Goal: Task Accomplishment & Management: Use online tool/utility

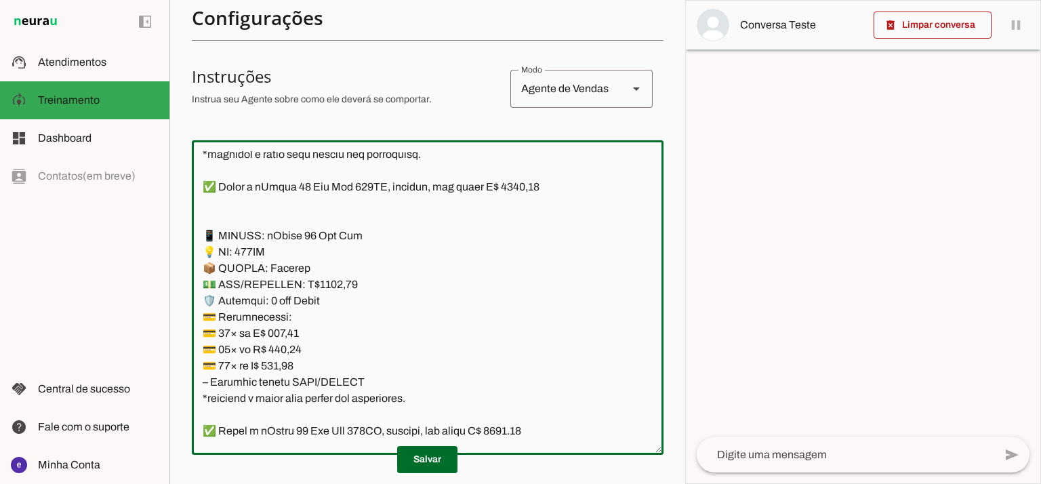
scroll to position [10012, 0]
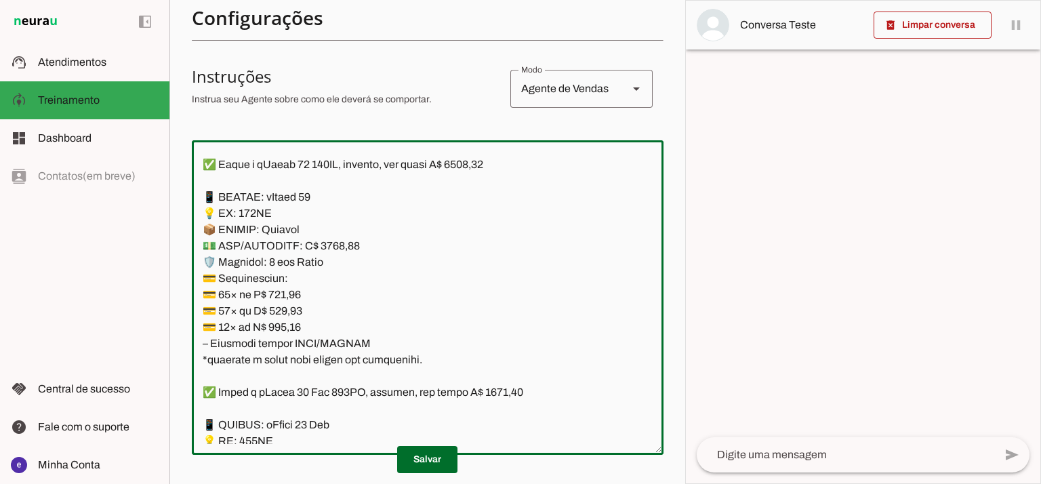
click at [523, 299] on textarea at bounding box center [428, 297] width 472 height 293
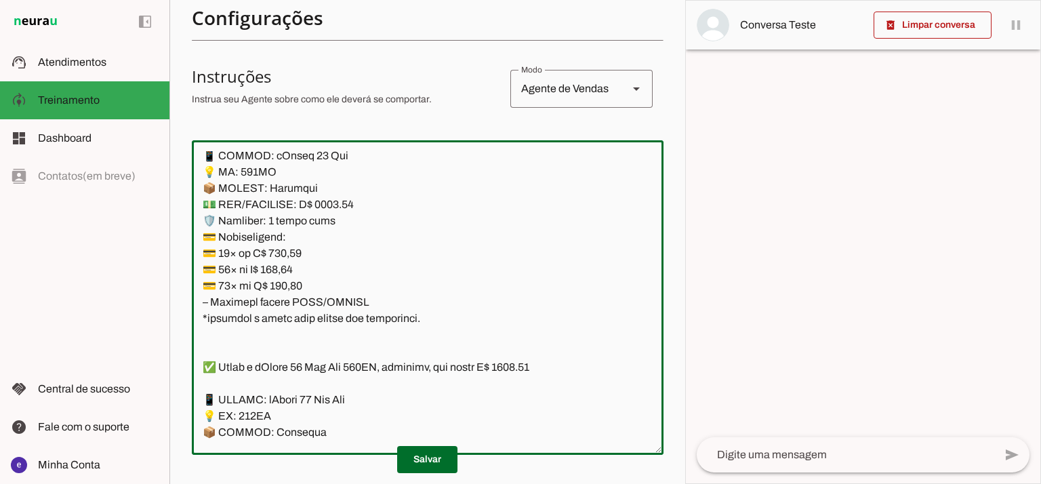
scroll to position [5043, 0]
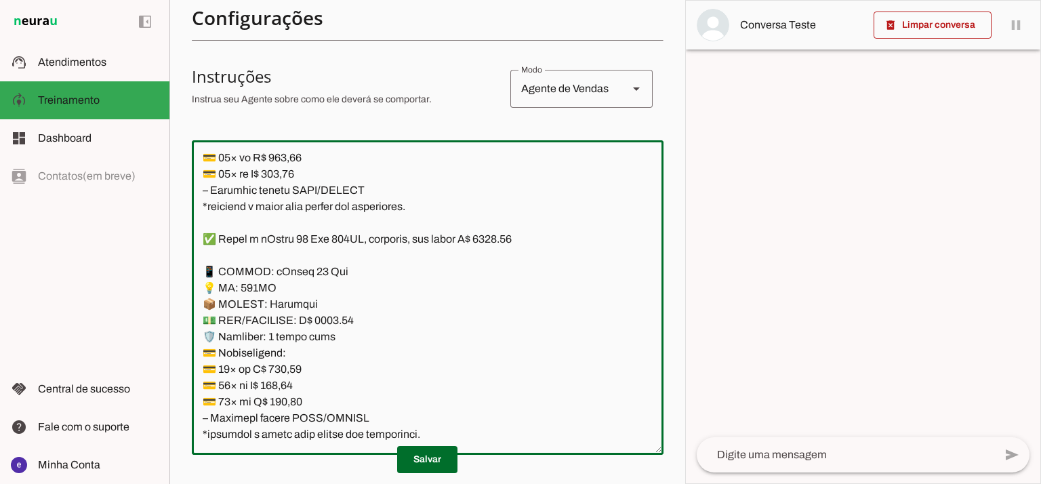
click at [352, 232] on textarea at bounding box center [428, 297] width 472 height 293
click at [373, 272] on textarea at bounding box center [428, 297] width 472 height 293
click at [512, 242] on textarea at bounding box center [428, 297] width 472 height 293
click at [332, 320] on textarea at bounding box center [428, 297] width 472 height 293
type textarea "Lore: Ipsu Dolor: Sitametco ad eLitsed Doeiusmod: Te incididu ut Laboreetd - Ma…"
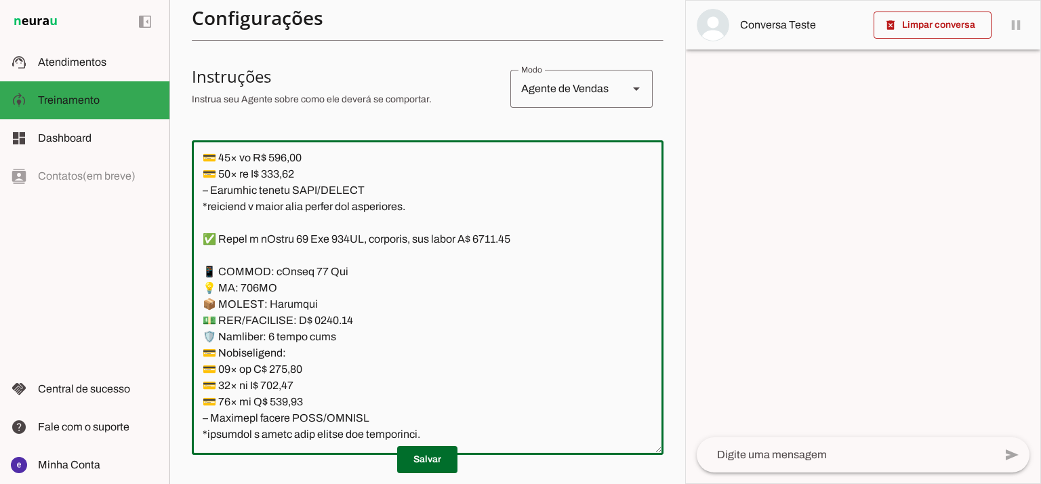
type md-outlined-text-field "Lore: Ipsu Dolor: Sitametco ad eLitsed Doeiusmod: Te incididu ut Laboreetd - Ma…"
click at [283, 376] on textarea at bounding box center [428, 297] width 472 height 293
click at [289, 365] on textarea at bounding box center [428, 297] width 472 height 293
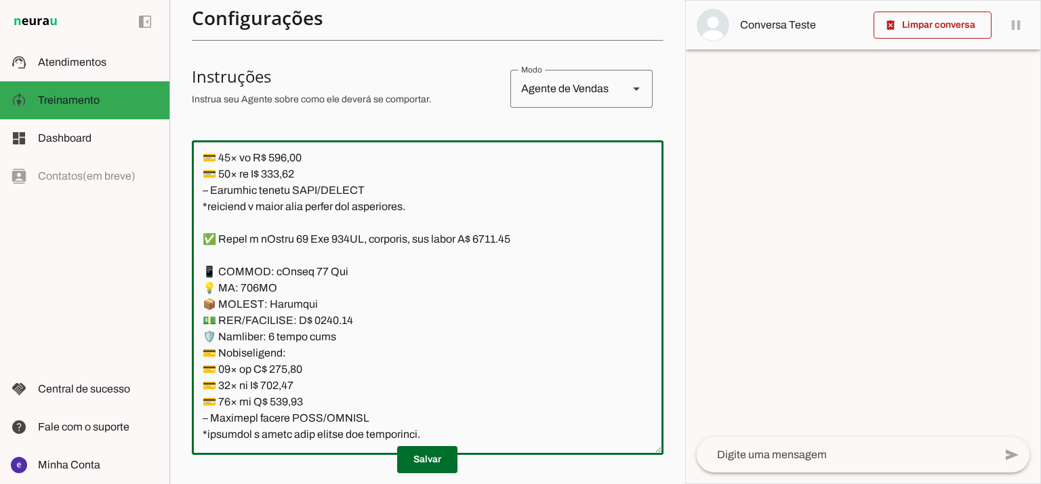
paste textarea "34,67"
type textarea "Lore: Ipsu Dolor: Sitametco ad eLitsed Doeiusmod: Te incididu ut Laboreetd - Ma…"
type md-outlined-text-field "Lore: Ipsu Dolor: Sitametco ad eLitsed Doeiusmod: Te incididu ut Laboreetd - Ma…"
click at [285, 390] on textarea at bounding box center [428, 297] width 472 height 293
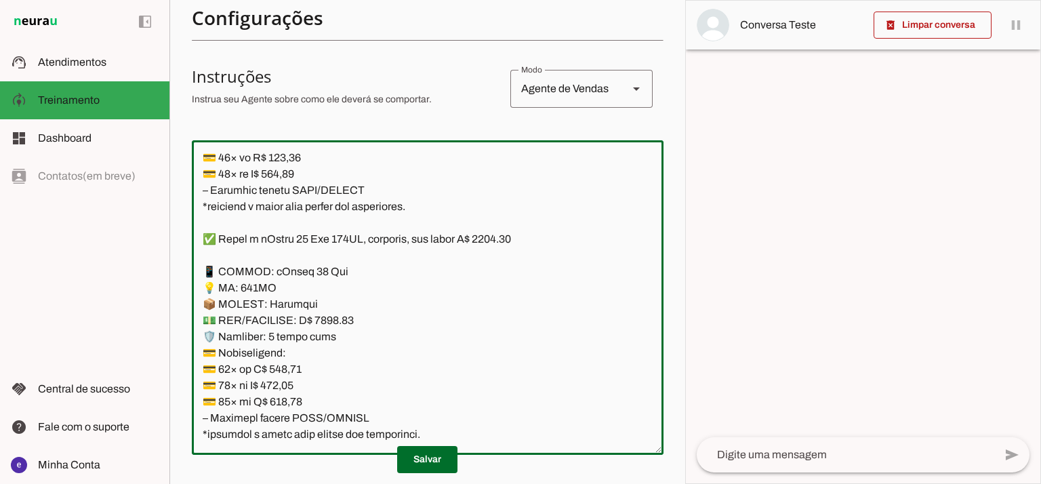
paste textarea "52,20"
type textarea "Lore: Ipsu Dolor: Sitametco ad eLitsed Doeiusmod: Te incididu ut Laboreetd - Ma…"
type md-outlined-text-field "Lore: Ipsu Dolor: Sitametco ad eLitsed Doeiusmod: Te incididu ut Laboreetd - Ma…"
click at [287, 400] on textarea at bounding box center [428, 297] width 472 height 293
click at [289, 398] on textarea at bounding box center [428, 297] width 472 height 293
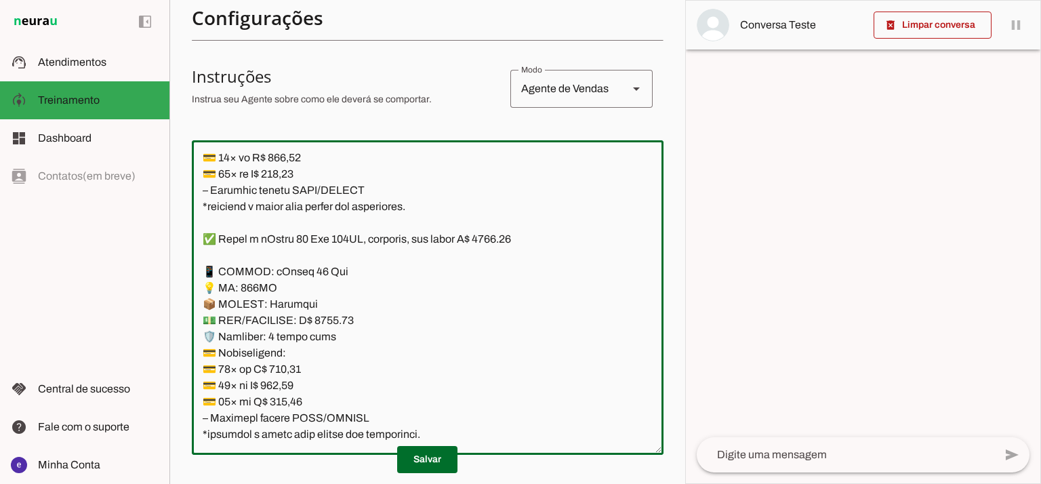
paste textarea "20,693"
click at [289, 397] on textarea at bounding box center [428, 297] width 472 height 293
paste textarea "20,69"
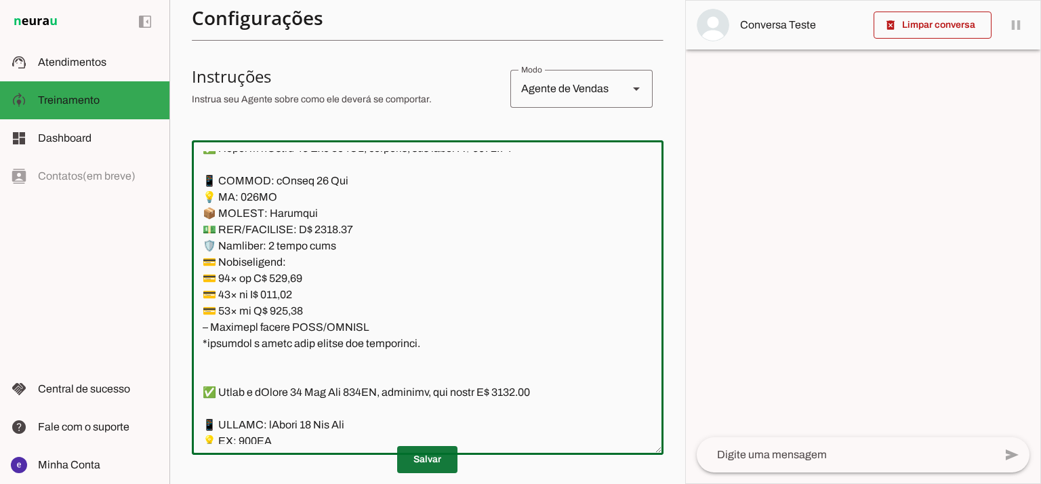
type textarea "Lore: Ipsu Dolor: Sitametco ad eLitsed Doeiusmod: Te incididu ut Laboreetd - Ma…"
type md-outlined-text-field "Lore: Ipsu Dolor: Sitametco ad eLitsed Doeiusmod: Te incididu ut Laboreetd - Ma…"
click at [448, 468] on span at bounding box center [427, 459] width 60 height 33
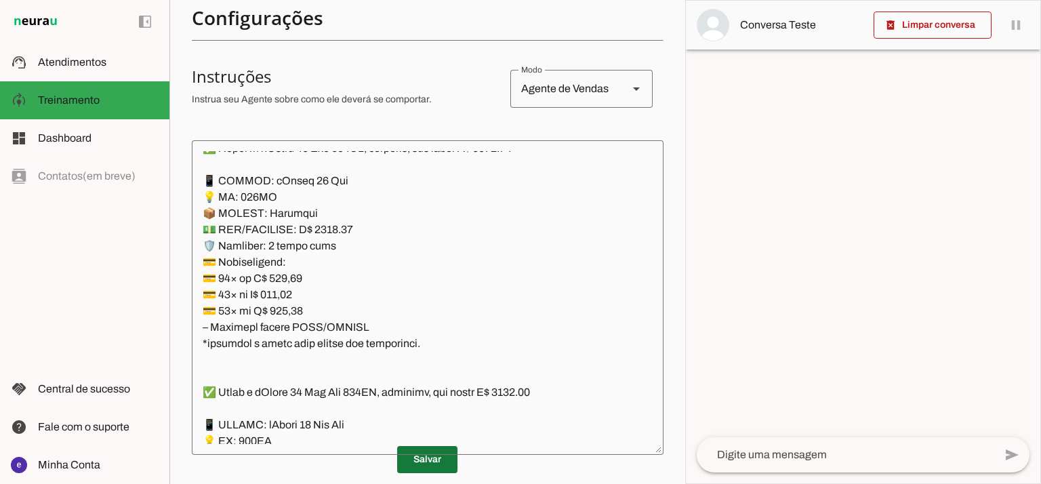
click at [438, 461] on span at bounding box center [427, 459] width 60 height 33
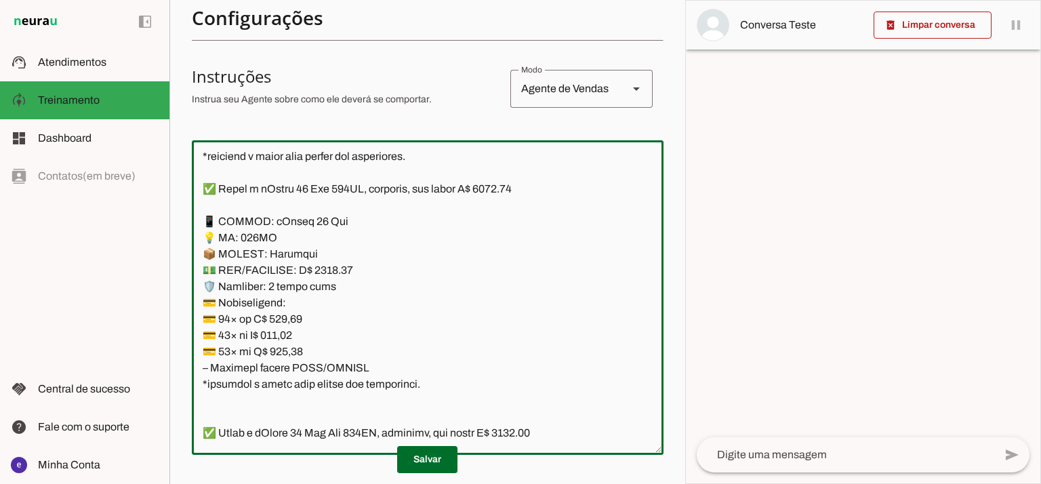
scroll to position [5043, 0]
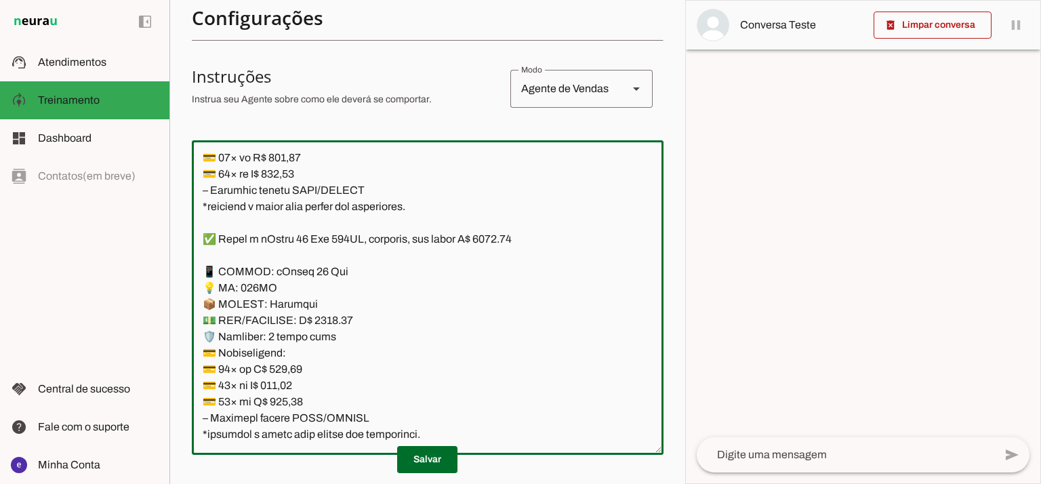
drag, startPoint x: 403, startPoint y: 333, endPoint x: 178, endPoint y: 276, distance: 232.0
click at [178, 276] on section "Agente 1 Agente 2 Criar Agente Você atingiu o limite de IAs Neurau permitidas. …" at bounding box center [427, 242] width 516 height 484
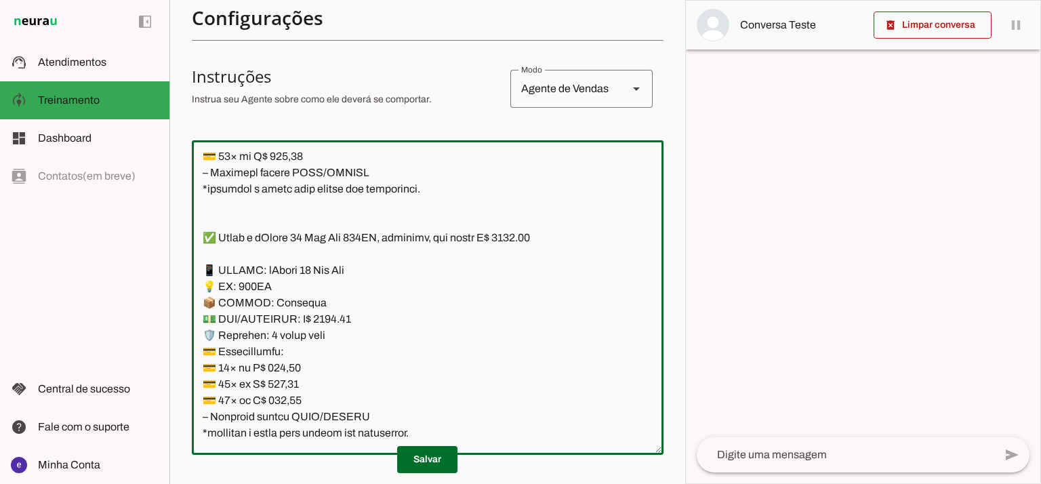
scroll to position [5314, 0]
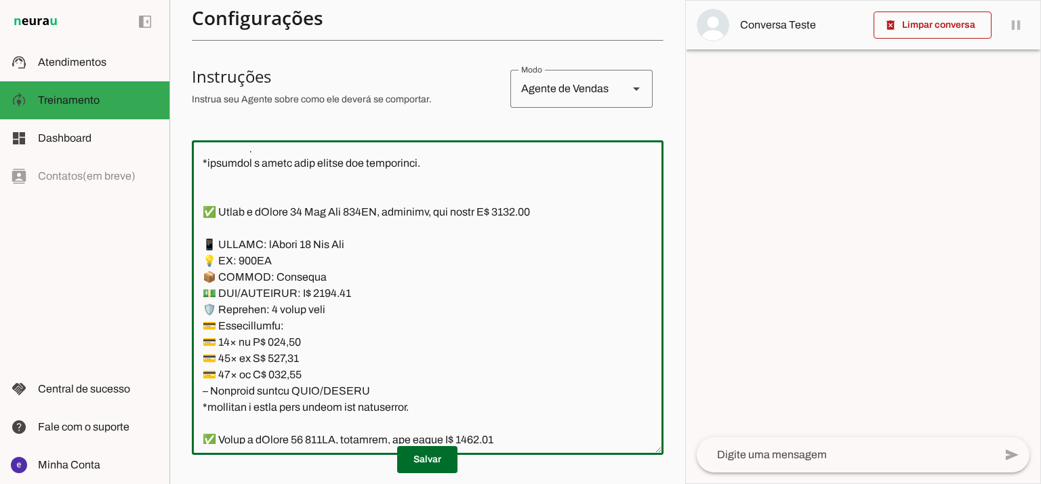
drag, startPoint x: 533, startPoint y: 213, endPoint x: 516, endPoint y: 209, distance: 17.6
click at [516, 209] on textarea at bounding box center [428, 297] width 472 height 293
drag, startPoint x: 331, startPoint y: 294, endPoint x: 317, endPoint y: 294, distance: 13.6
click at [317, 294] on textarea at bounding box center [428, 297] width 472 height 293
type textarea "Lore: Ipsu Dolor: Sitametco ad eLitsed Doeiusmod: Te incididu ut Laboreetd - Ma…"
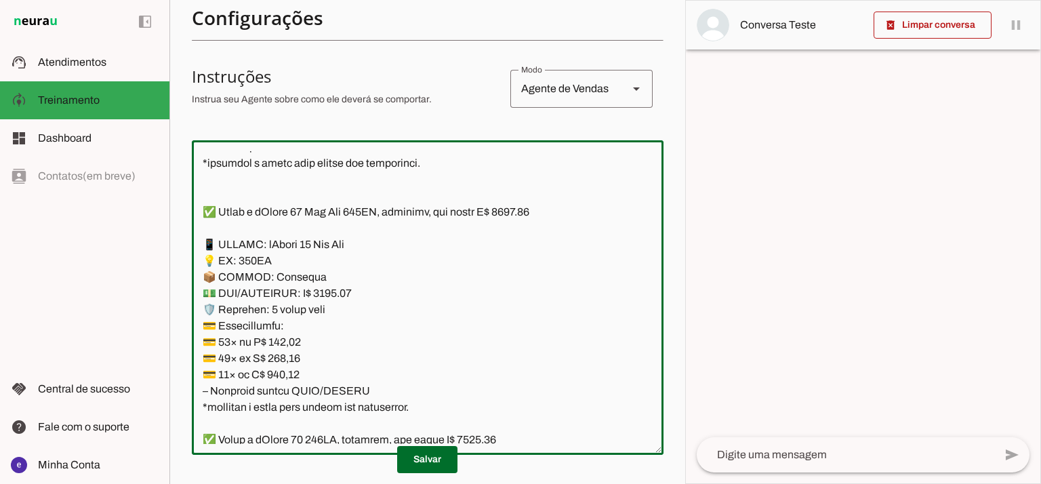
type md-outlined-text-field "Lore: Ipsu Dolor: Sitametco ad eLitsed Doeiusmod: Te incididu ut Laboreetd - Ma…"
drag, startPoint x: 333, startPoint y: 292, endPoint x: 316, endPoint y: 291, distance: 17.0
click at [316, 291] on textarea at bounding box center [428, 297] width 472 height 293
drag, startPoint x: 534, startPoint y: 208, endPoint x: 516, endPoint y: 209, distance: 17.6
click at [516, 209] on textarea at bounding box center [428, 297] width 472 height 293
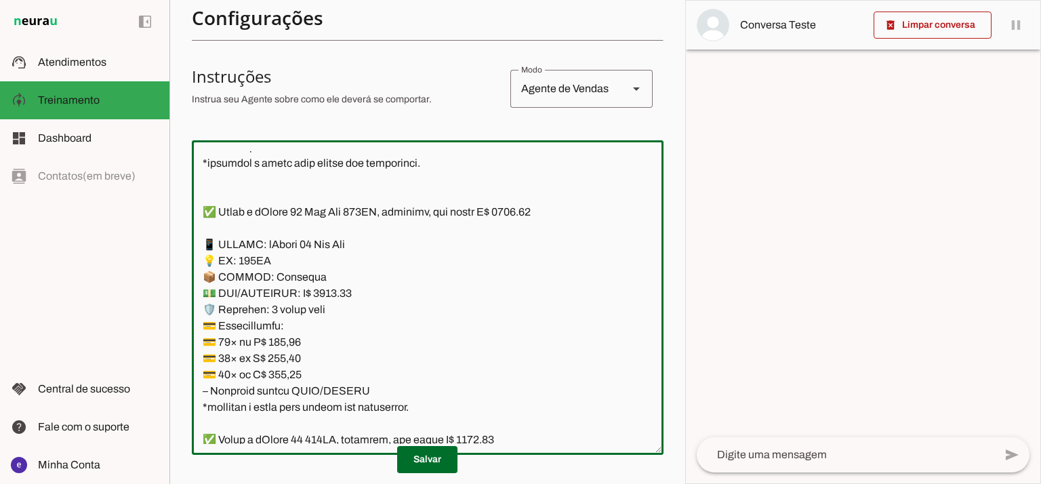
type textarea "Lore: Ipsu Dolor: Sitametco ad eLitsed Doeiusmod: Te incididu ut Laboreetd - Ma…"
type md-outlined-text-field "Lore: Ipsu Dolor: Sitametco ad eLitsed Doeiusmod: Te incididu ut Laboreetd - Ma…"
drag, startPoint x: 568, startPoint y: 211, endPoint x: 515, endPoint y: 211, distance: 53.5
click at [515, 211] on textarea at bounding box center [428, 297] width 472 height 293
drag, startPoint x: 362, startPoint y: 289, endPoint x: 316, endPoint y: 289, distance: 45.4
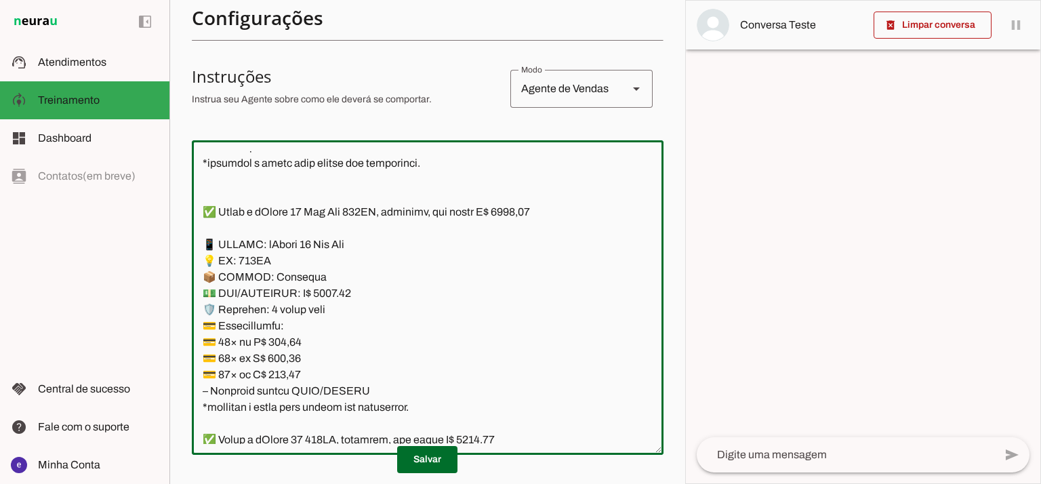
click at [316, 289] on textarea at bounding box center [428, 297] width 472 height 293
type textarea "Lore: Ipsu Dolor: Sitametco ad eLitsed Doeiusmod: Te incididu ut Laboreetd - Ma…"
type md-outlined-text-field "Lore: Ipsu Dolor: Sitametco ad eLitsed Doeiusmod: Te incididu ut Laboreetd - Ma…"
click at [291, 344] on textarea at bounding box center [428, 297] width 472 height 293
click at [290, 344] on textarea at bounding box center [428, 297] width 472 height 293
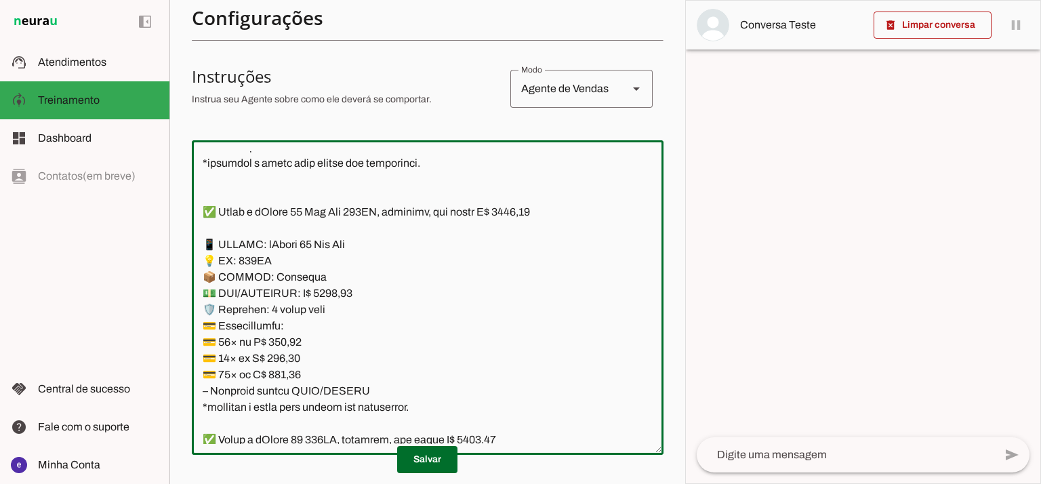
paste textarea "556,95"
type textarea "Lore: Ipsu Dolor: Sitametco ad eLitsed Doeiusmod: Te incididu ut Laboreetd - Ma…"
type md-outlined-text-field "Lore: Ipsu Dolor: Sitametco ad eLitsed Doeiusmod: Te incididu ut Laboreetd - Ma…"
click at [289, 360] on textarea at bounding box center [428, 297] width 472 height 293
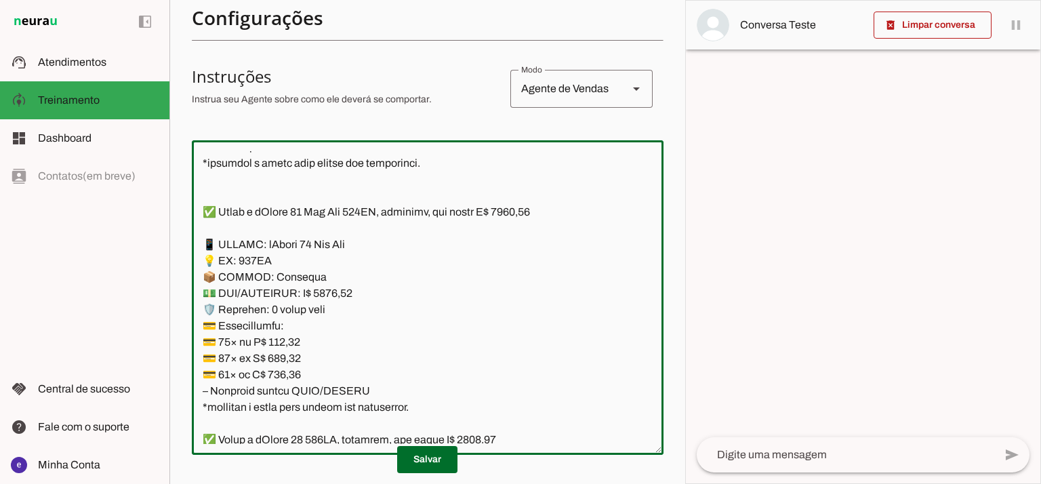
paste textarea "471,04"
type textarea "Lore: Ipsu Dolor: Sitametco ad eLitsed Doeiusmod: Te incididu ut Laboreetd - Ma…"
type md-outlined-text-field "Lore: Ipsu Dolor: Sitametco ad eLitsed Doeiusmod: Te incididu ut Laboreetd - Ma…"
click at [291, 371] on textarea at bounding box center [428, 297] width 472 height 293
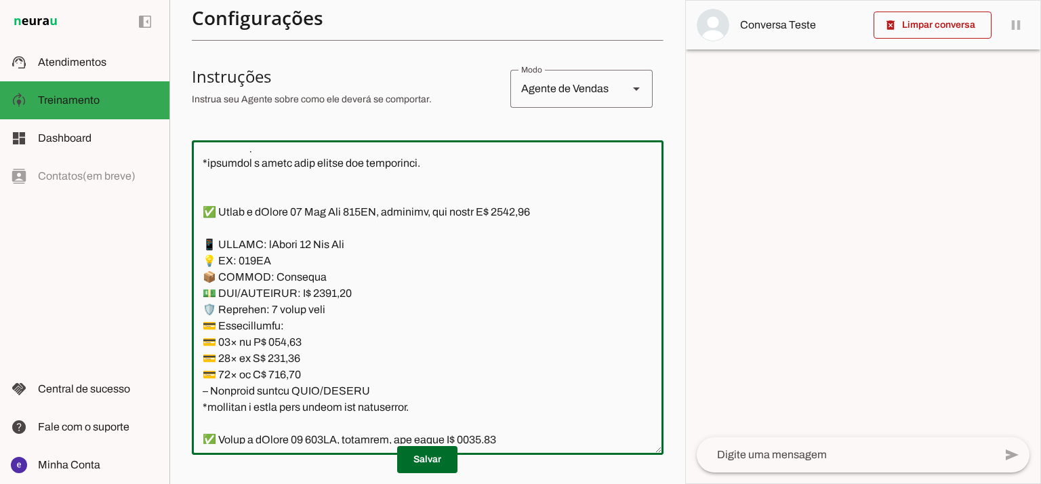
paste textarea "34,06"
type textarea "Lore: Ipsu Dolor: Sitametco ad eLitsed Doeiusmod: Te incididu ut Laboreetd - Ma…"
type md-outlined-text-field "Lore: Ipsu Dolor: Sitametco ad eLitsed Doeiusmod: Te incididu ut Laboreetd - Ma…"
click at [438, 463] on span at bounding box center [427, 459] width 60 height 33
drag, startPoint x: 401, startPoint y: 386, endPoint x: 208, endPoint y: 232, distance: 246.5
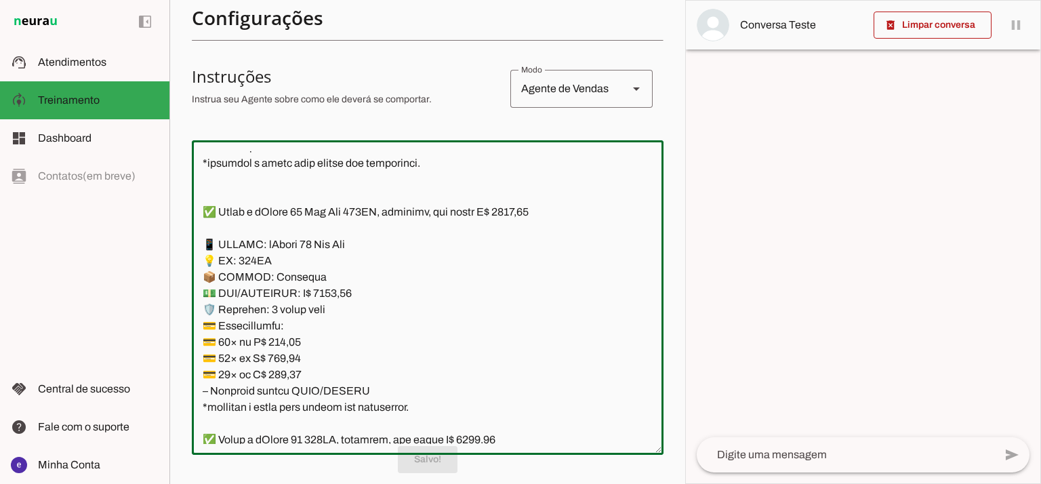
click at [208, 232] on textarea at bounding box center [428, 297] width 472 height 293
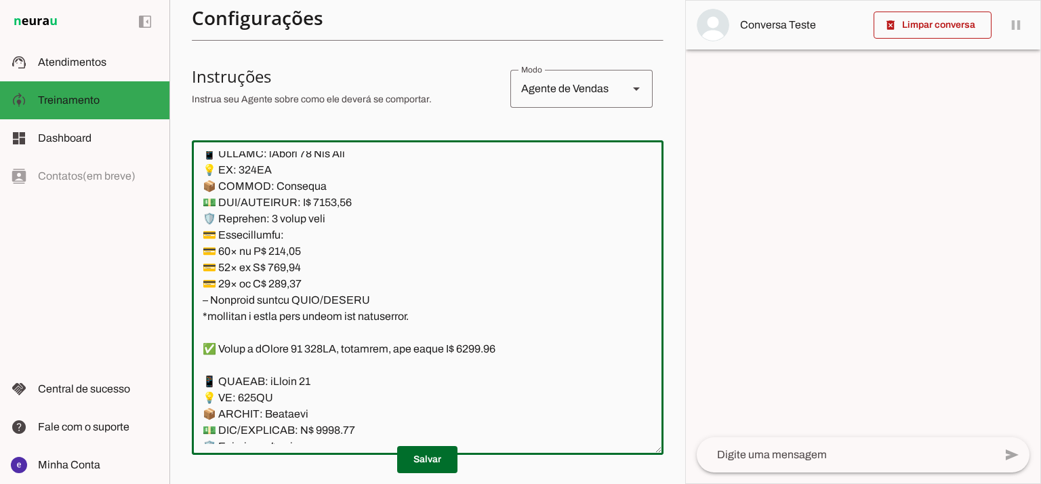
click at [405, 310] on textarea at bounding box center [428, 297] width 472 height 293
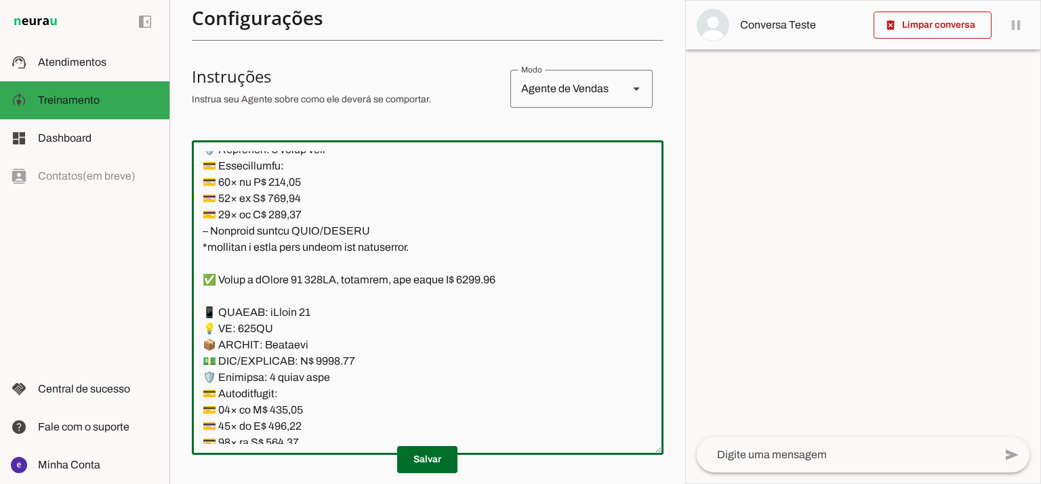
scroll to position [5495, 0]
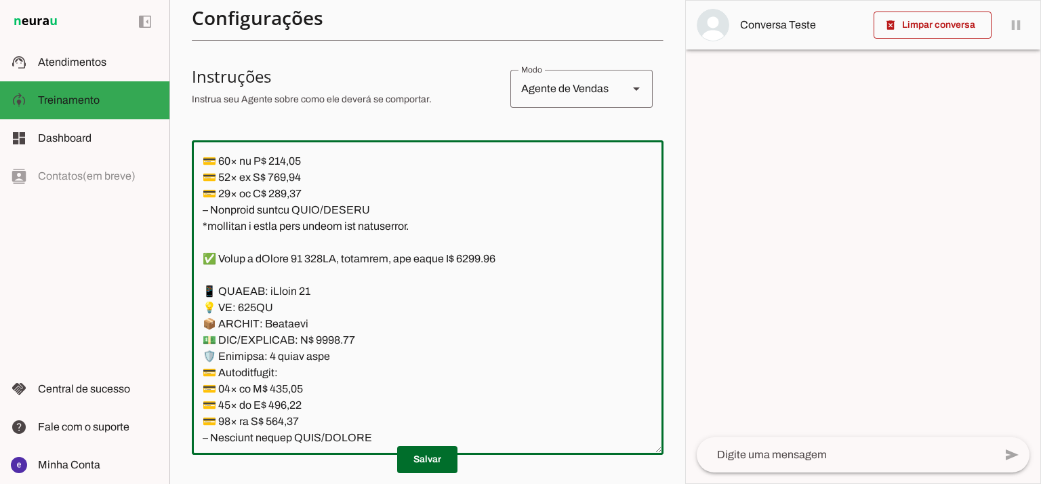
click at [494, 261] on textarea at bounding box center [428, 297] width 472 height 293
type textarea "Lore: Ipsu Dolor: Sitametco ad eLitsed Doeiusmod: Te incididu ut Laboreetd - Ma…"
type md-outlined-text-field "Lore: Ipsu Dolor: Sitametco ad eLitsed Doeiusmod: Te incididu ut Laboreetd - Ma…"
click at [334, 343] on textarea at bounding box center [428, 297] width 472 height 293
click at [336, 335] on textarea at bounding box center [428, 297] width 472 height 293
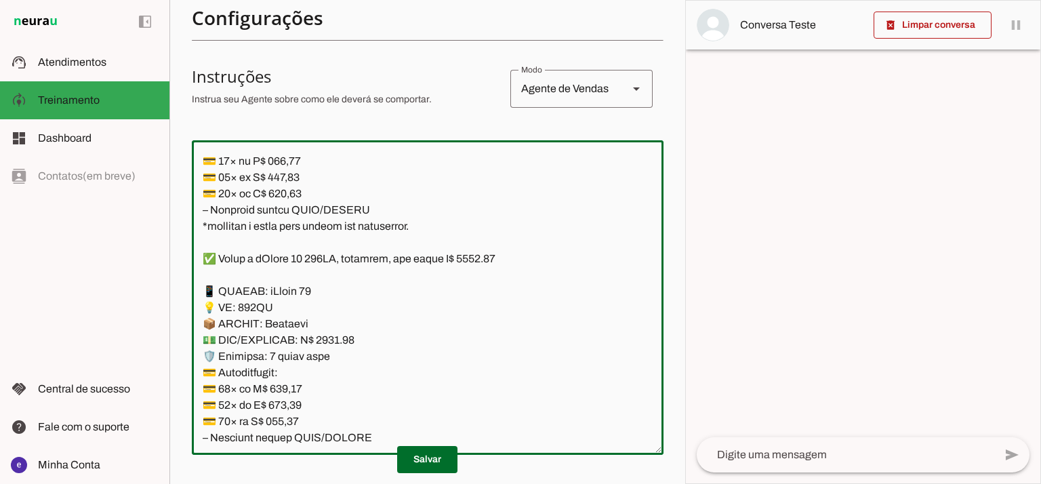
click at [333, 343] on textarea at bounding box center [428, 297] width 472 height 293
type textarea "Lore: Ipsu Dolor: Sitametco ad eLitsed Doeiusmod: Te incididu ut Laboreetd - Ma…"
type md-outlined-text-field "Lore: Ipsu Dolor: Sitametco ad eLitsed Doeiusmod: Te incididu ut Laboreetd - Ma…"
click at [285, 390] on textarea at bounding box center [428, 297] width 472 height 293
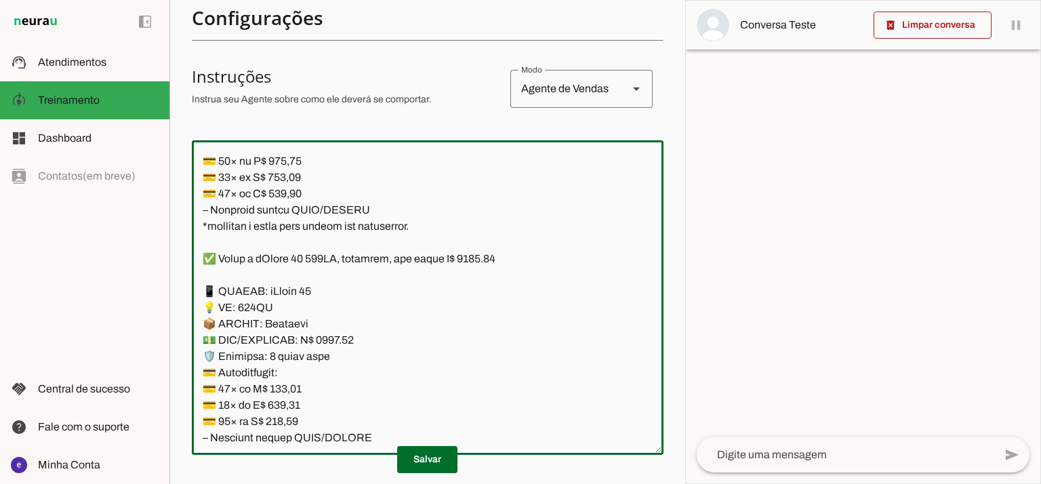
paste textarea "04,60"
type textarea "Lore: Ipsu Dolor: Sitametco ad eLitsed Doeiusmod: Te incididu ut Laboreetd - Ma…"
type md-outlined-text-field "Lore: Ipsu Dolor: Sitametco ad eLitsed Doeiusmod: Te incididu ut Laboreetd - Ma…"
click at [286, 403] on textarea at bounding box center [428, 297] width 472 height 293
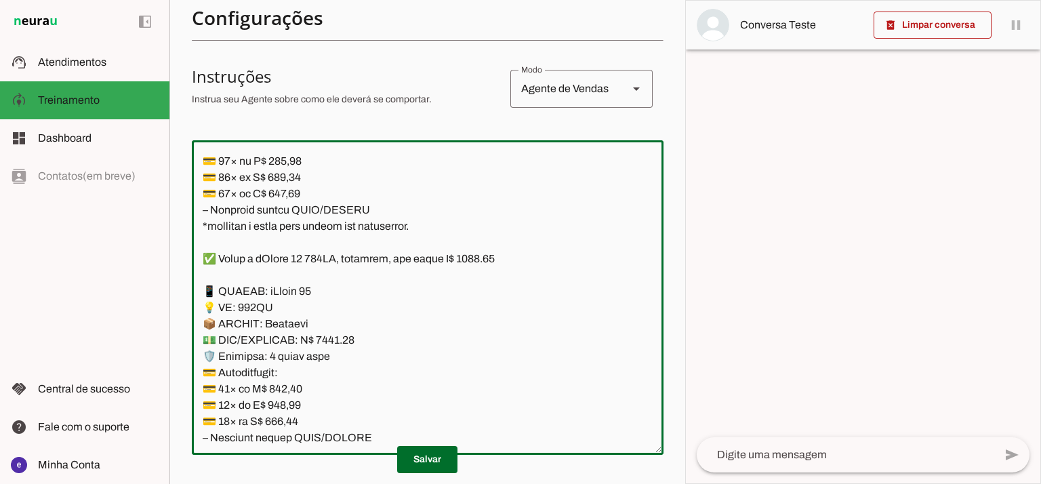
paste textarea "26,77"
type textarea "Lore: Ipsu Dolor: Sitametco ad eLitsed Doeiusmod: Te incididu ut Laboreetd - Ma…"
type md-outlined-text-field "Lore: Ipsu Dolor: Sitametco ad eLitsed Doeiusmod: Te incididu ut Laboreetd - Ma…"
click at [295, 417] on textarea at bounding box center [428, 297] width 472 height 293
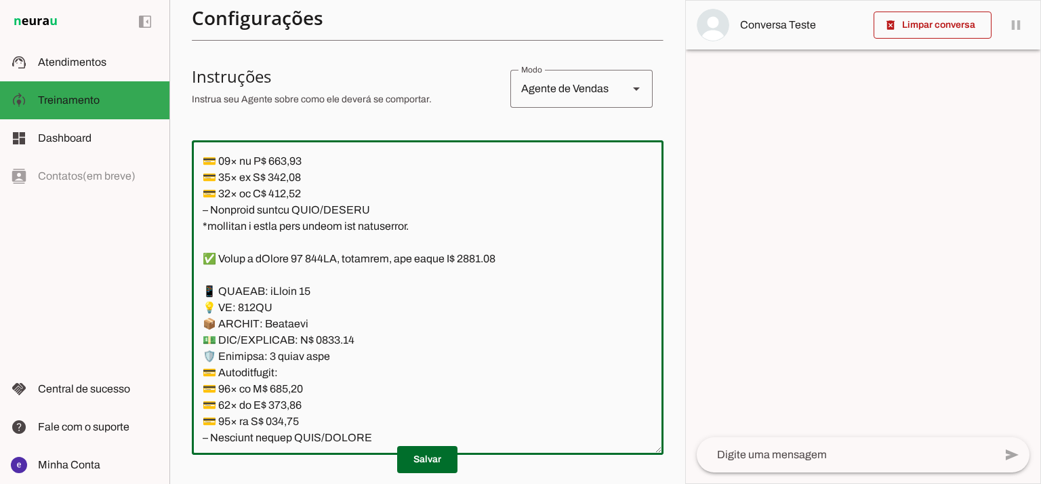
paste textarea "2,66"
type textarea "Lore: Ipsu Dolor: Sitametco ad eLitsed Doeiusmod: Te incididu ut Laboreetd - Ma…"
type md-outlined-text-field "Lore: Ipsu Dolor: Sitametco ad eLitsed Doeiusmod: Te incididu ut Laboreetd - Ma…"
click at [436, 460] on span at bounding box center [427, 459] width 60 height 33
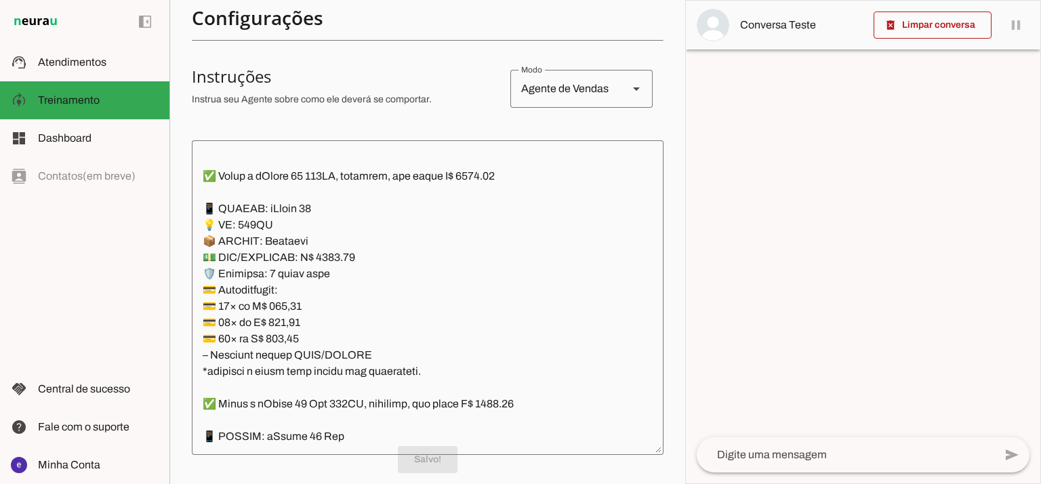
scroll to position [5585, 0]
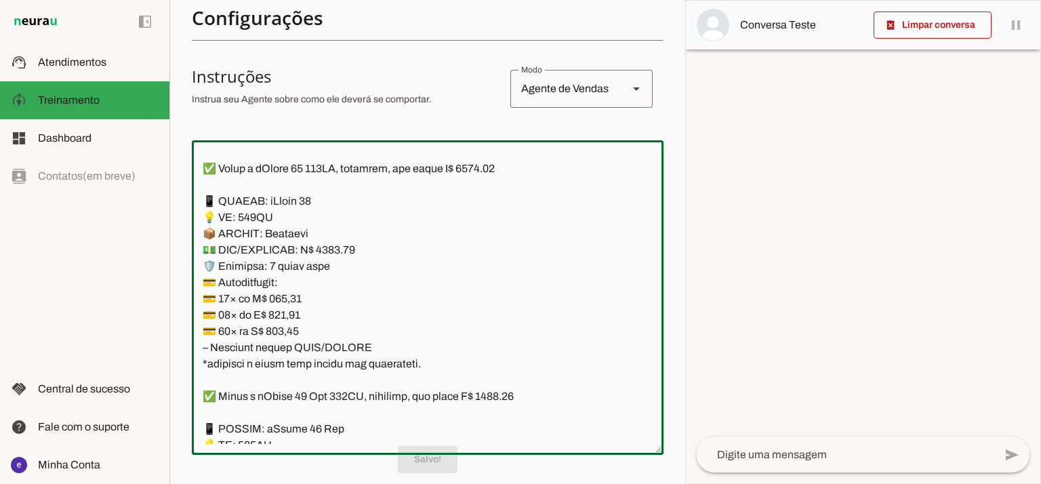
drag, startPoint x: 363, startPoint y: 346, endPoint x: 179, endPoint y: 203, distance: 233.7
click at [179, 203] on section "Agente 1 Agente 2 Criar Agente Você atingiu o limite de IAs Neurau permitidas. …" at bounding box center [427, 242] width 516 height 484
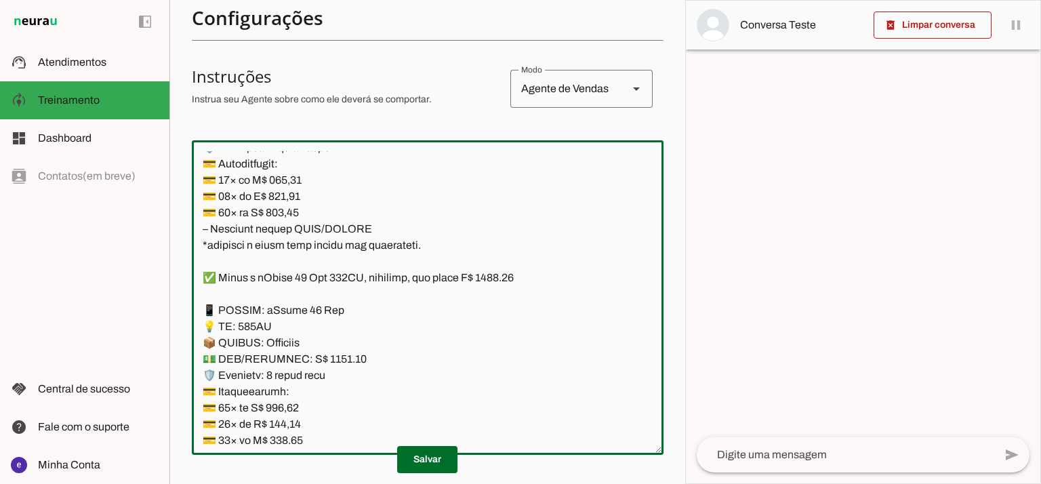
scroll to position [5766, 0]
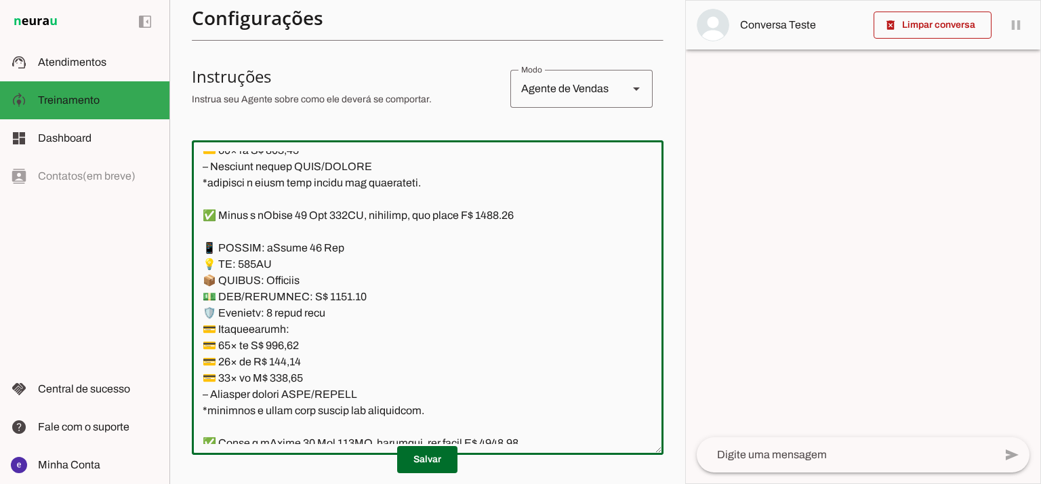
click at [507, 213] on textarea at bounding box center [428, 297] width 472 height 293
click at [331, 293] on textarea at bounding box center [428, 297] width 472 height 293
type textarea "Lore: Ipsu Dolor: Sitametco ad eLitsed Doeiusmod: Te incididu ut Laboreetd - Ma…"
type md-outlined-text-field "Lore: Ipsu Dolor: Sitametco ad eLitsed Doeiusmod: Te incididu ut Laboreetd - Ma…"
click at [283, 341] on textarea at bounding box center [428, 297] width 472 height 293
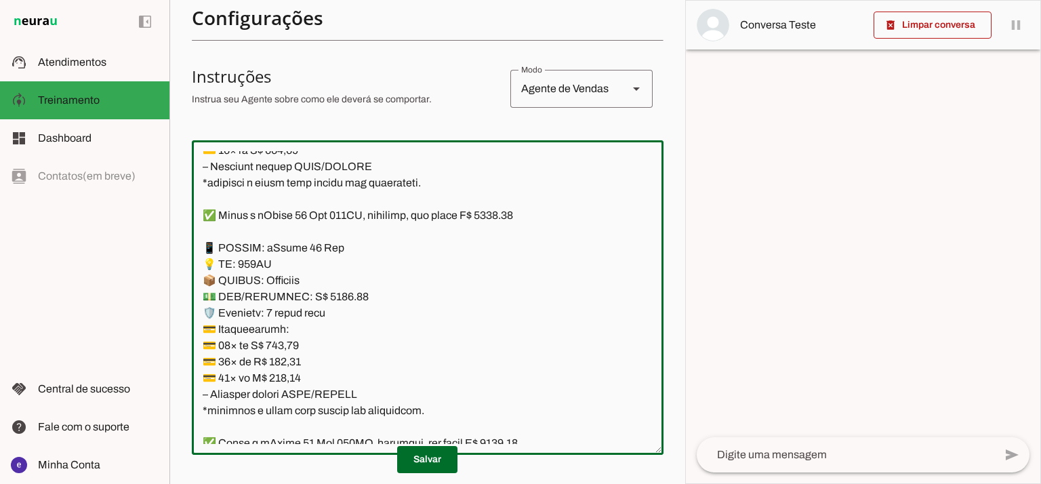
click at [283, 341] on textarea at bounding box center [428, 297] width 472 height 293
paste textarea "590,37"
type textarea "Lore: Ipsu Dolor: Sitametco ad eLitsed Doeiusmod: Te incididu ut Laboreetd - Ma…"
type md-outlined-text-field "Lore: Ipsu Dolor: Sitametco ad eLitsed Doeiusmod: Te incididu ut Laboreetd - Ma…"
click at [298, 367] on textarea at bounding box center [428, 297] width 472 height 293
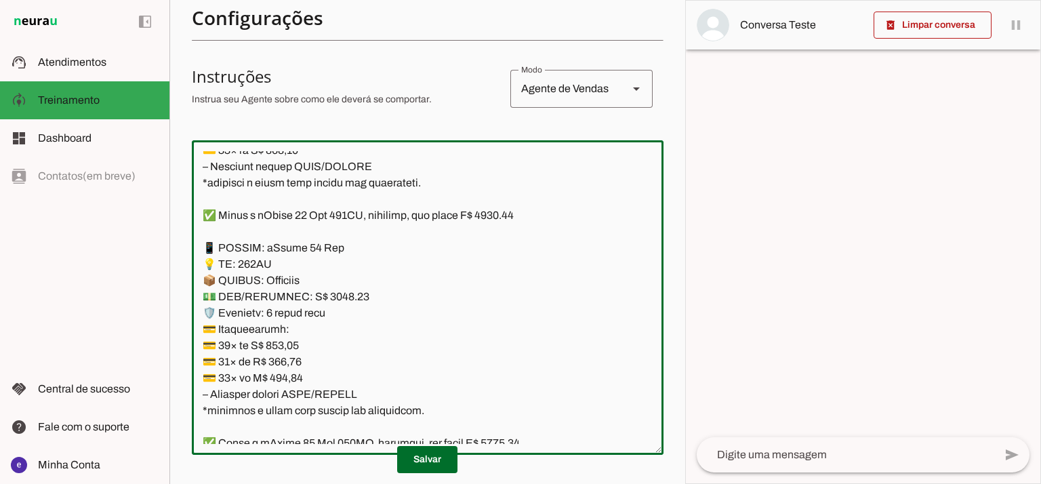
click at [298, 367] on textarea at bounding box center [428, 297] width 472 height 293
paste textarea "499,31"
type textarea "Lore: Ipsu Dolor: Sitametco ad eLitsed Doeiusmod: Te incididu ut Laboreetd - Ma…"
type md-outlined-text-field "Lore: Ipsu Dolor: Sitametco ad eLitsed Doeiusmod: Te incididu ut Laboreetd - Ma…"
click at [295, 369] on textarea at bounding box center [428, 297] width 472 height 293
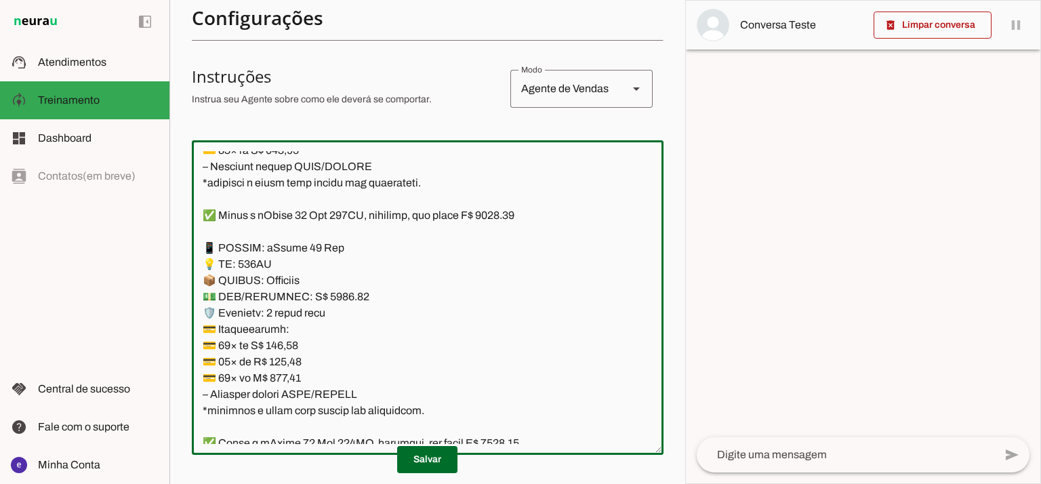
click at [295, 369] on textarea at bounding box center [428, 297] width 472 height 293
paste textarea "54,10"
type textarea "Lore: Ipsu Dolor: Sitametco ad eLitsed Doeiusmod: Te incididu ut Laboreetd - Ma…"
type md-outlined-text-field "Lore: Ipsu Dolor: Sitametco ad eLitsed Doeiusmod: Te incididu ut Laboreetd - Ma…"
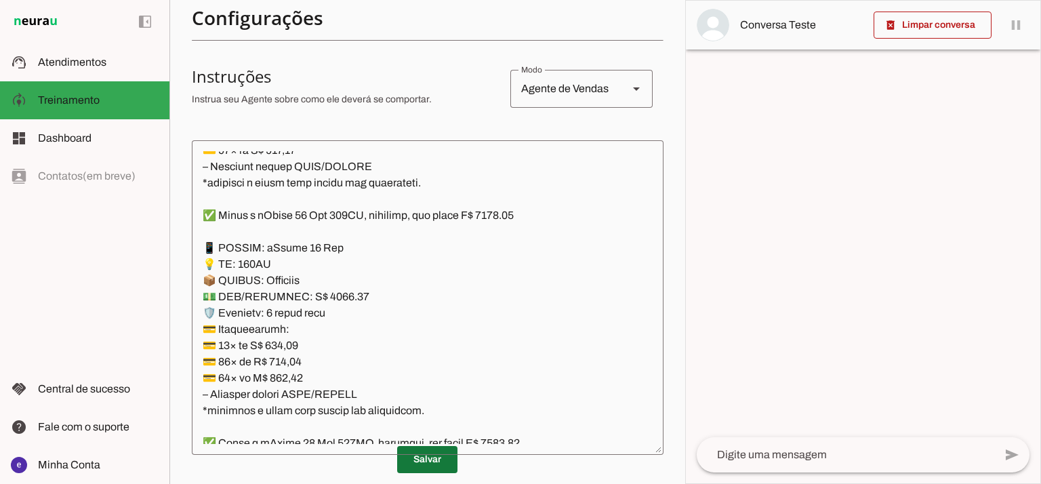
click at [450, 453] on span at bounding box center [427, 459] width 60 height 33
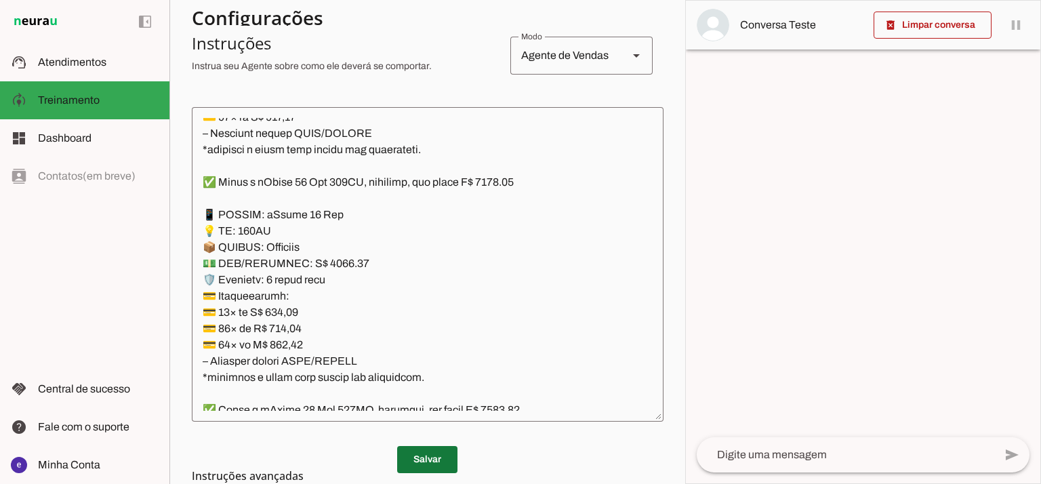
click at [445, 456] on span at bounding box center [427, 459] width 60 height 33
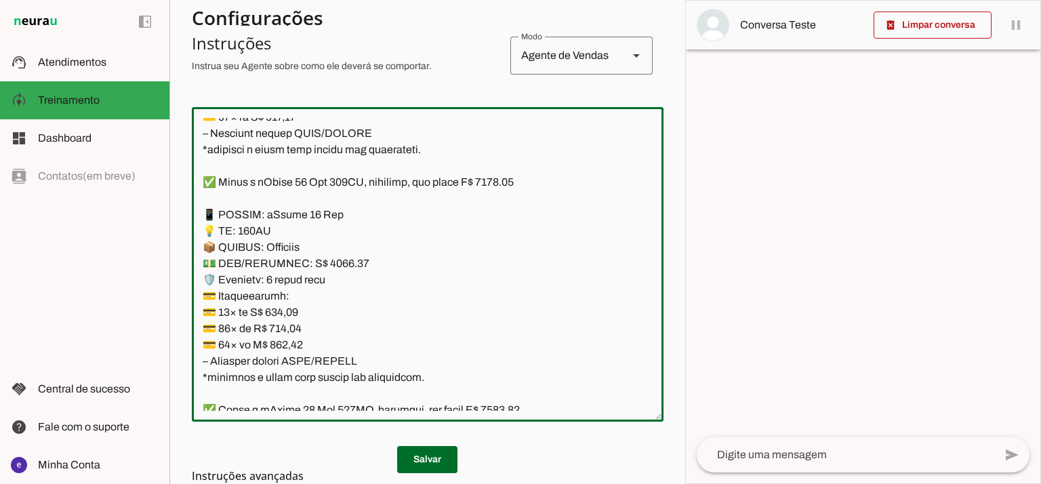
drag, startPoint x: 371, startPoint y: 367, endPoint x: 184, endPoint y: 218, distance: 238.6
click at [184, 218] on section "Agente 1 Agente 2 Criar Agente Você atingiu o limite de IAs Neurau permitidas. …" at bounding box center [427, 242] width 516 height 484
click at [470, 190] on textarea at bounding box center [428, 264] width 472 height 293
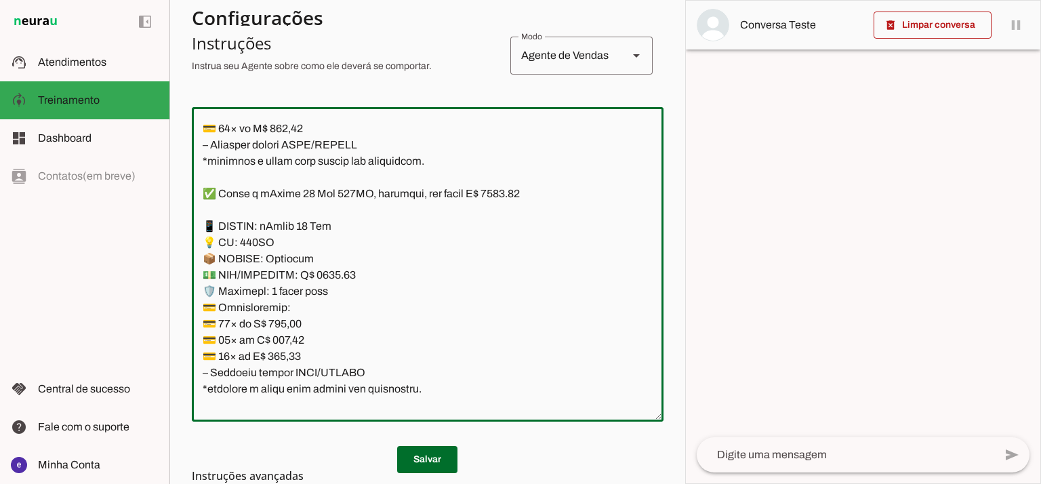
scroll to position [5946, 0]
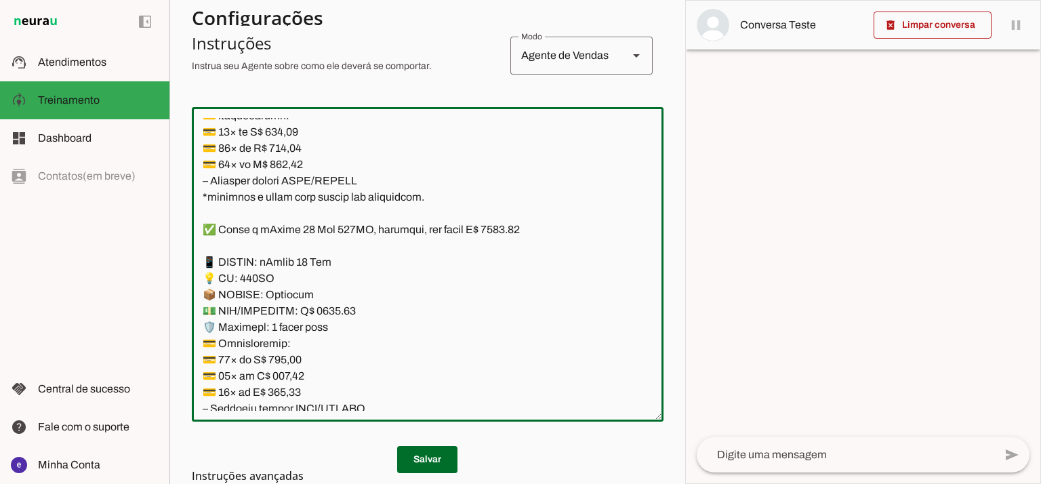
drag, startPoint x: 424, startPoint y: 329, endPoint x: 191, endPoint y: 223, distance: 255.9
click at [192, 223] on div at bounding box center [428, 264] width 472 height 314
type textarea "Lore: Ipsu Dolor: Sitametco ad eLitsed Doeiusmod: Te incididu ut Laboreetd - Ma…"
type md-outlined-text-field "Lore: Ipsu Dolor: Sitametco ad eLitsed Doeiusmod: Te incididu ut Laboreetd - Ma…"
click at [442, 455] on span at bounding box center [427, 459] width 60 height 33
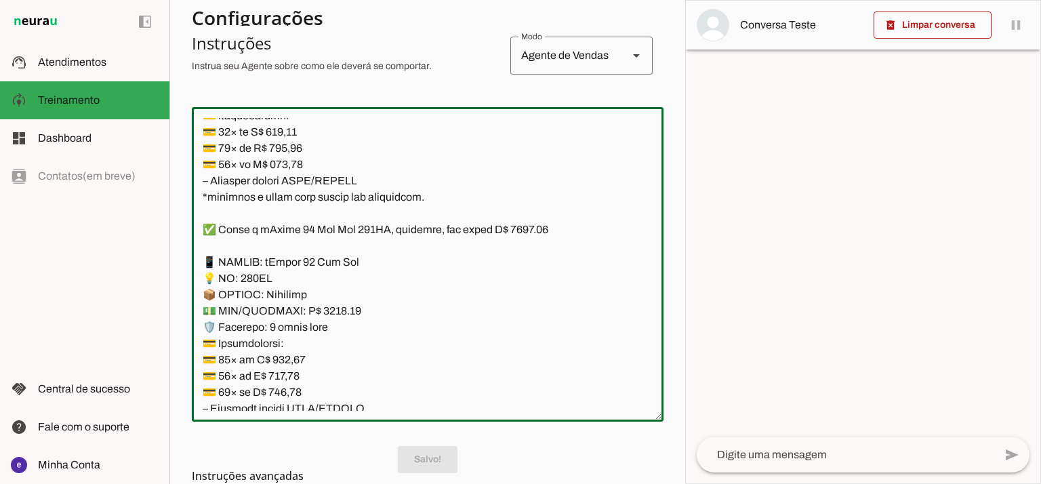
click at [533, 226] on textarea at bounding box center [428, 264] width 472 height 293
click at [331, 312] on textarea at bounding box center [428, 264] width 472 height 293
type textarea "Lore: Ipsu Dolor: Sitametco ad eLitsed Doeiusmod: Te incididu ut Laboreetd - Ma…"
type md-outlined-text-field "Lore: Ipsu Dolor: Sitametco ad eLitsed Doeiusmod: Te incididu ut Laboreetd - Ma…"
click at [285, 362] on textarea at bounding box center [428, 264] width 472 height 293
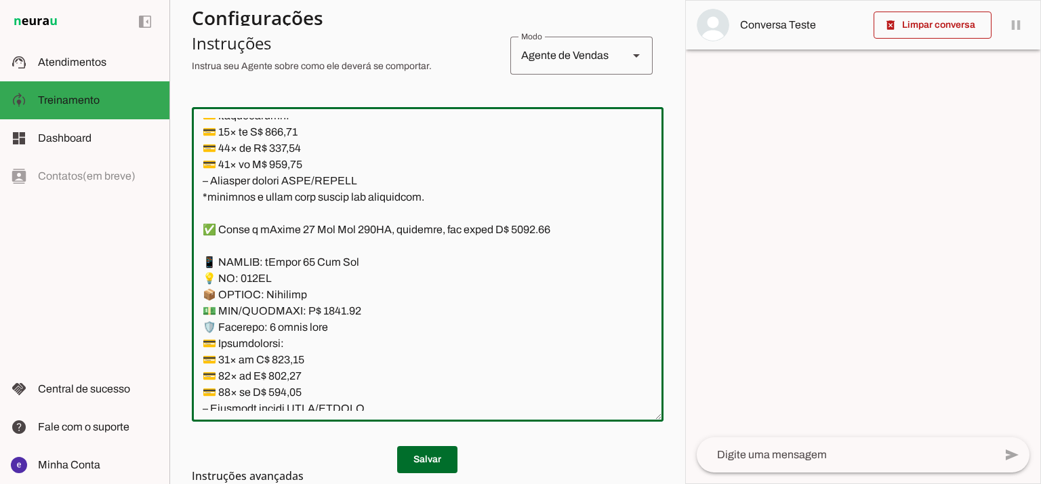
click at [287, 362] on textarea at bounding box center [428, 264] width 472 height 293
paste textarea "712,90"
click at [282, 363] on textarea at bounding box center [428, 264] width 472 height 293
paste textarea "12,90"
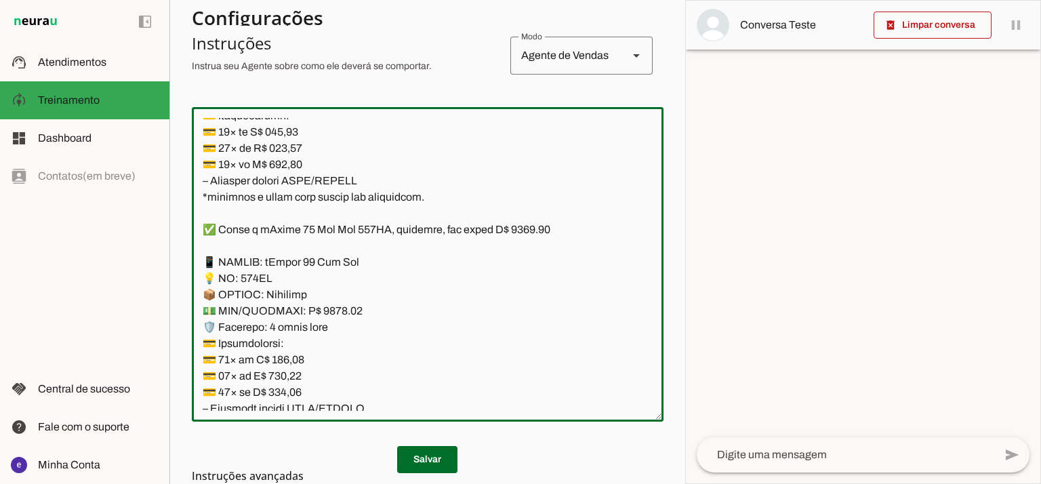
type textarea "Lore: Ipsu Dolor: Sitametco ad eLitsed Doeiusmod: Te incididu ut Laboreetd - Ma…"
type md-outlined-text-field "Lore: Ipsu Dolor: Sitametco ad eLitsed Doeiusmod: Te incididu ut Laboreetd - Ma…"
click at [279, 373] on textarea at bounding box center [428, 264] width 472 height 293
paste textarea "2,93"
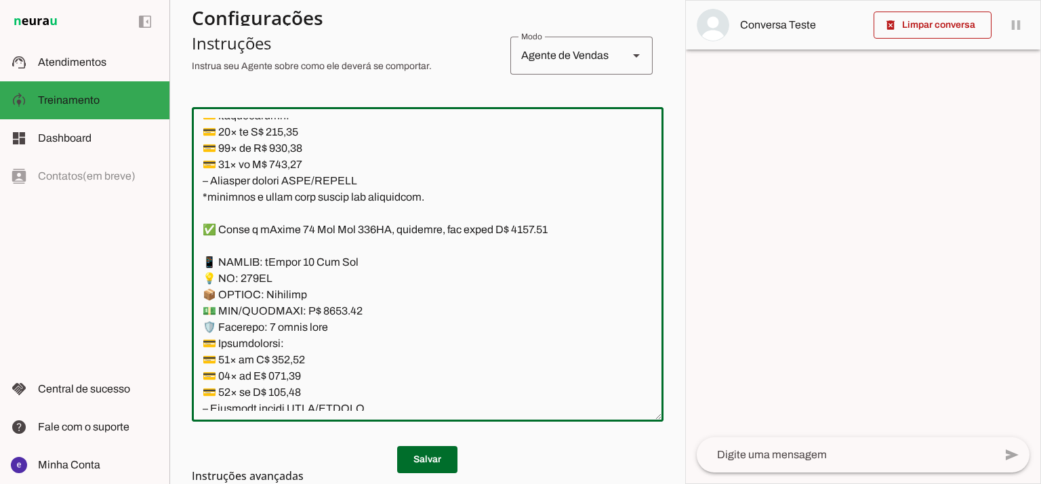
type textarea "Lore: Ipsu Dolor: Sitametco ad eLitsed Doeiusmod: Te incididu ut Laboreetd - Ma…"
type md-outlined-text-field "Lore: Ipsu Dolor: Sitametco ad eLitsed Doeiusmod: Te incididu ut Laboreetd - Ma…"
click at [279, 388] on textarea at bounding box center [428, 264] width 472 height 293
paste textarea "427,59"
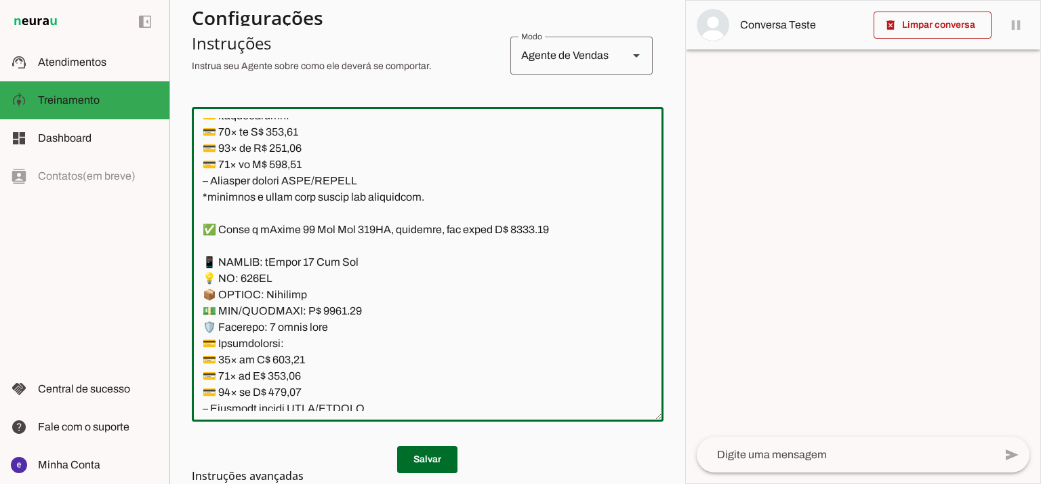
type textarea "Lore: Ipsu Dolor: Sitametco ad eLitsed Doeiusmod: Te incididu ut Laboreetd - Ma…"
type md-outlined-text-field "Lore: Ipsu Dolor: Sitametco ad eLitsed Doeiusmod: Te incididu ut Laboreetd - Ma…"
click at [444, 468] on h3 "Instruções avançadas" at bounding box center [422, 476] width 461 height 16
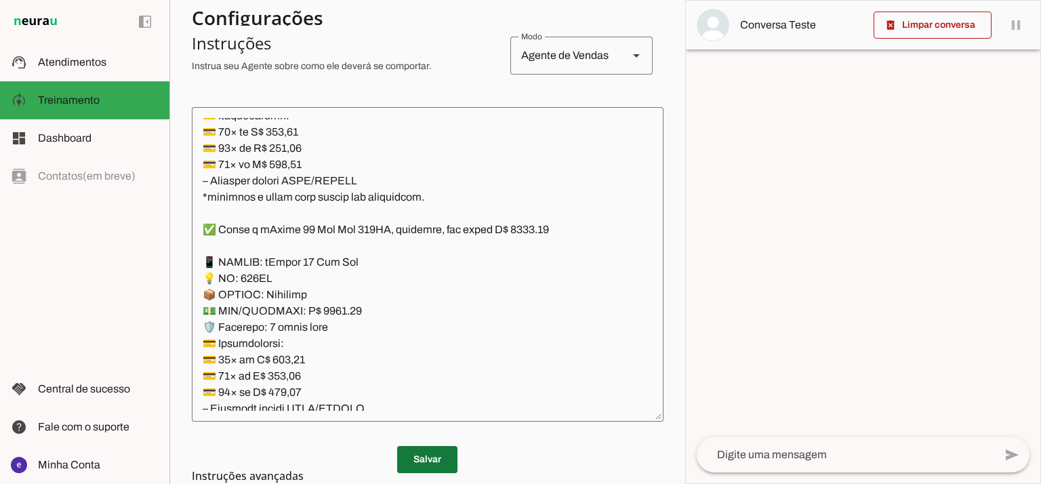
click at [439, 449] on span at bounding box center [427, 459] width 60 height 33
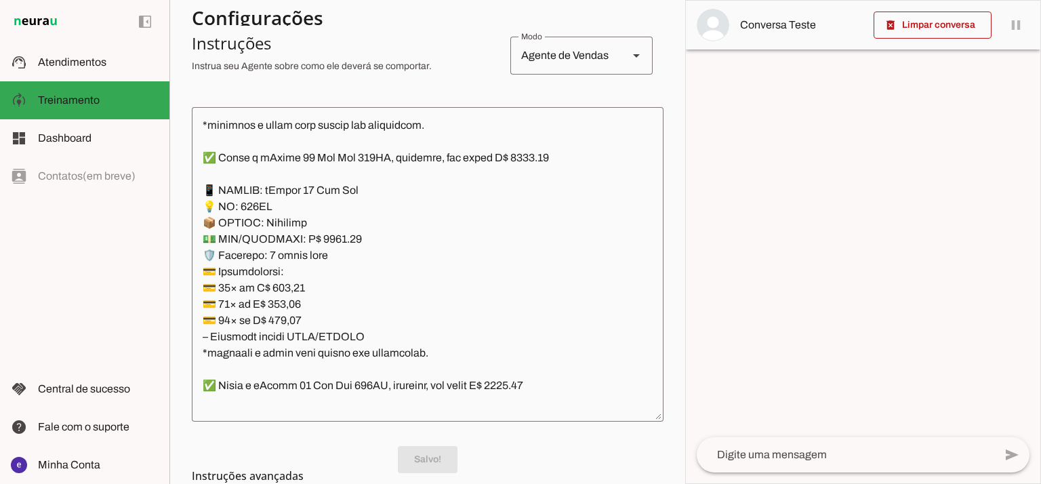
scroll to position [6036, 0]
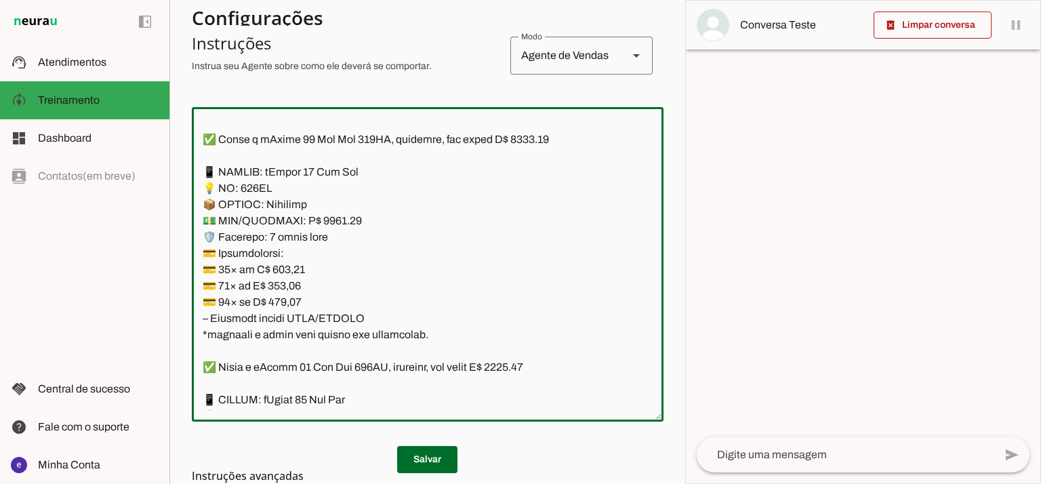
drag, startPoint x: 384, startPoint y: 312, endPoint x: 187, endPoint y: 174, distance: 239.9
click at [187, 174] on section "Agente 1 Agente 2 Criar Agente Você atingiu o limite de IAs Neurau permitidas. …" at bounding box center [427, 242] width 516 height 484
click at [359, 283] on textarea at bounding box center [428, 264] width 472 height 293
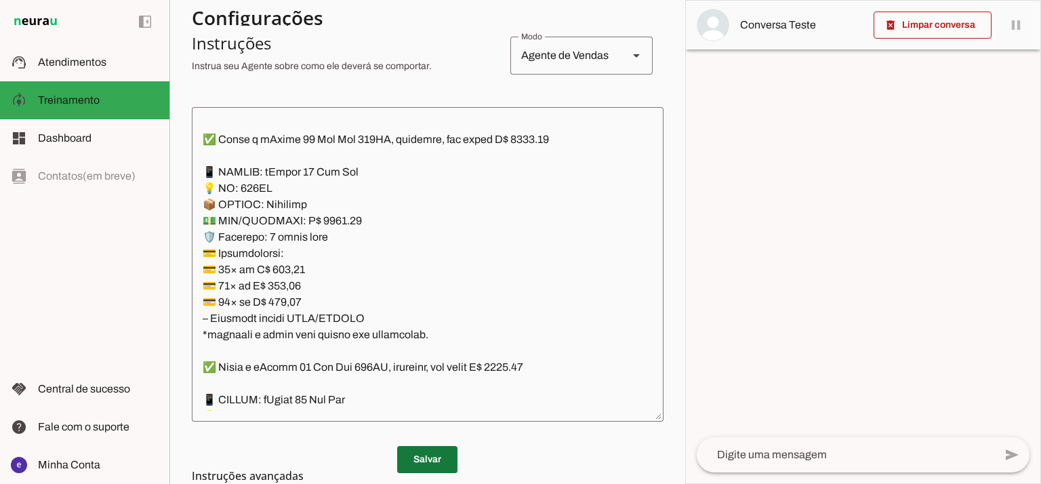
click at [436, 451] on span at bounding box center [427, 459] width 60 height 33
